Goal: Task Accomplishment & Management: Use online tool/utility

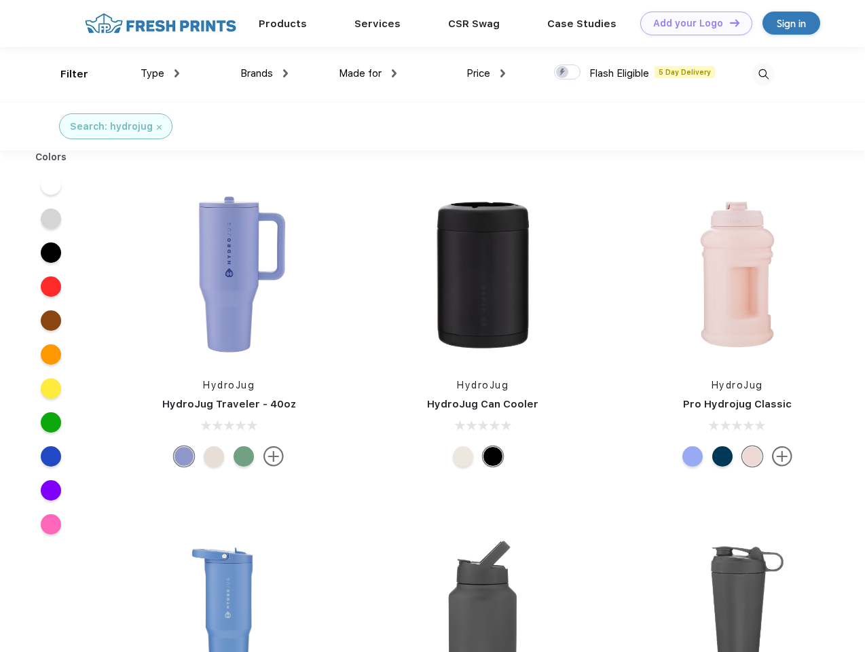
scroll to position [1, 0]
click at [691, 23] on link "Add your Logo Design Tool" at bounding box center [696, 24] width 112 height 24
click at [0, 0] on div "Design Tool" at bounding box center [0, 0] width 0 height 0
click at [729, 22] on link "Add your Logo Design Tool" at bounding box center [696, 24] width 112 height 24
click at [65, 74] on div "Filter" at bounding box center [74, 75] width 28 height 16
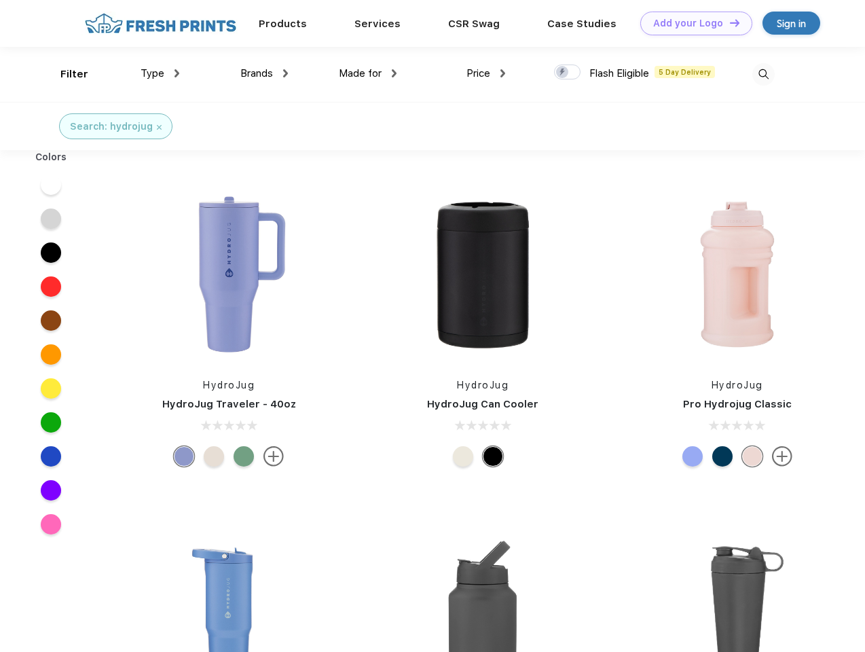
click at [160, 73] on span "Type" at bounding box center [153, 73] width 24 height 12
click at [264, 73] on span "Brands" at bounding box center [256, 73] width 33 height 12
click at [368, 73] on span "Made for" at bounding box center [360, 73] width 43 height 12
click at [486, 73] on span "Price" at bounding box center [479, 73] width 24 height 12
click at [568, 73] on div at bounding box center [567, 72] width 26 height 15
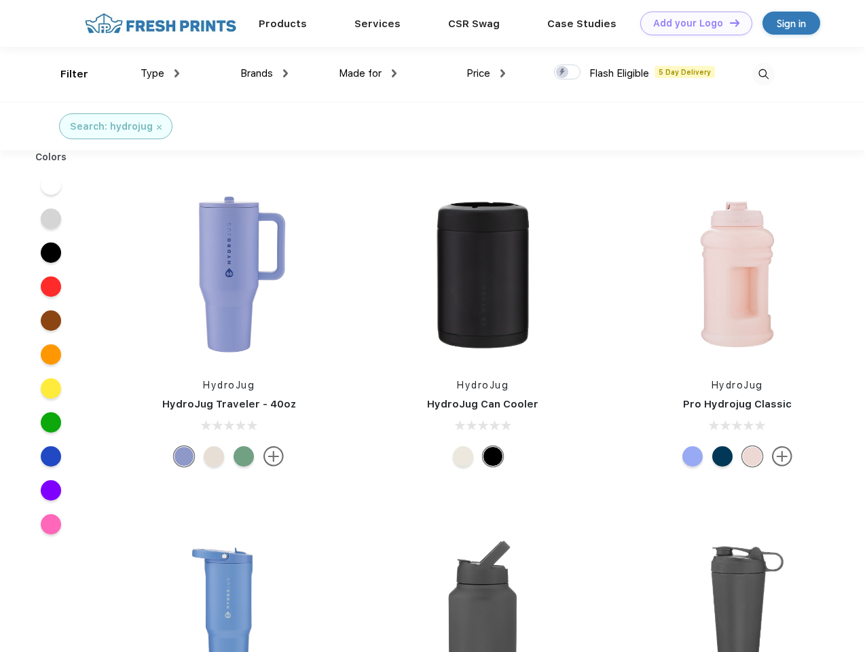
click at [563, 73] on input "checkbox" at bounding box center [558, 68] width 9 height 9
click at [763, 74] on img at bounding box center [763, 74] width 22 height 22
